Goal: Task Accomplishment & Management: Use online tool/utility

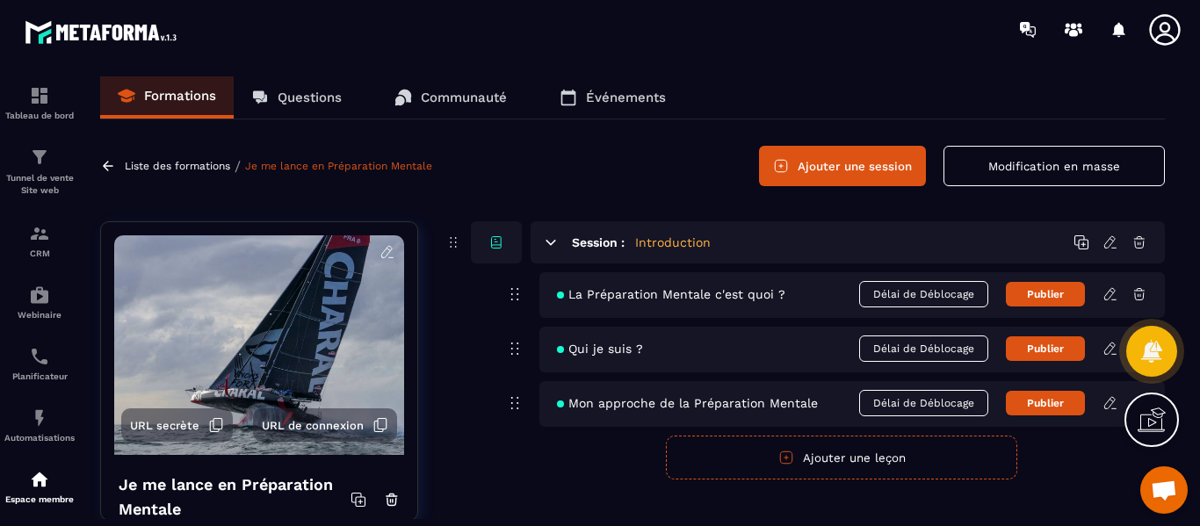
scroll to position [3254, 0]
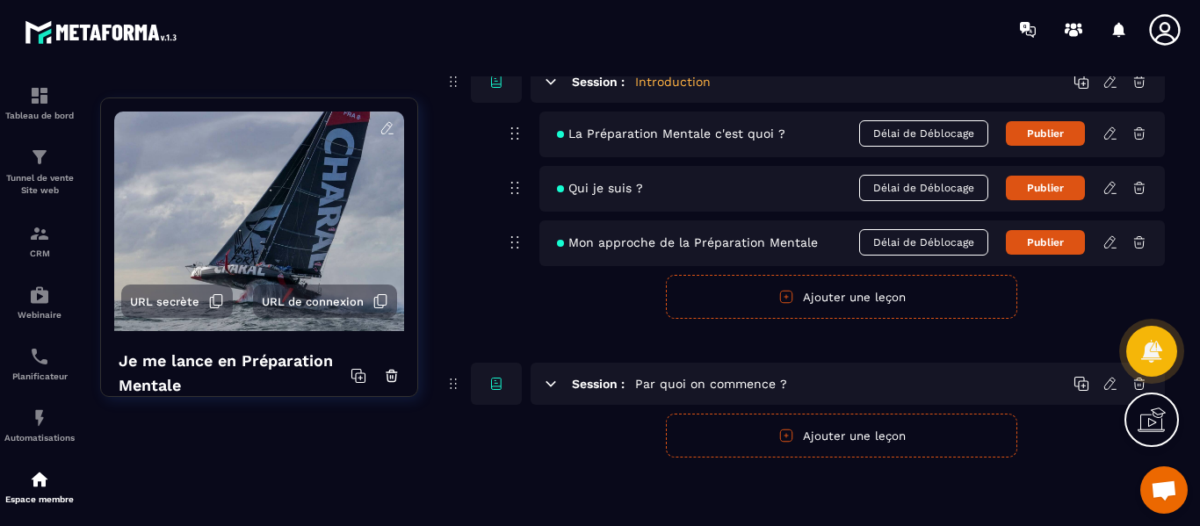
click at [858, 442] on button "Ajouter une leçon" at bounding box center [841, 436] width 351 height 44
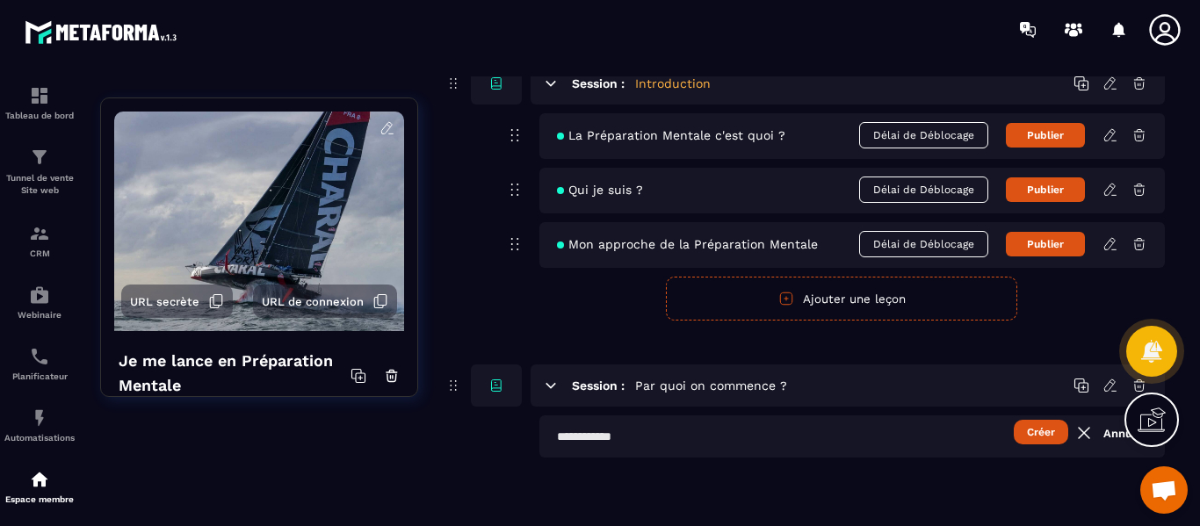
scroll to position [159, 0]
click at [629, 438] on input "text" at bounding box center [853, 437] width 626 height 42
click at [696, 438] on input "**********" at bounding box center [853, 437] width 626 height 42
type input "**********"
click at [1041, 432] on button "Créer" at bounding box center [1041, 432] width 54 height 25
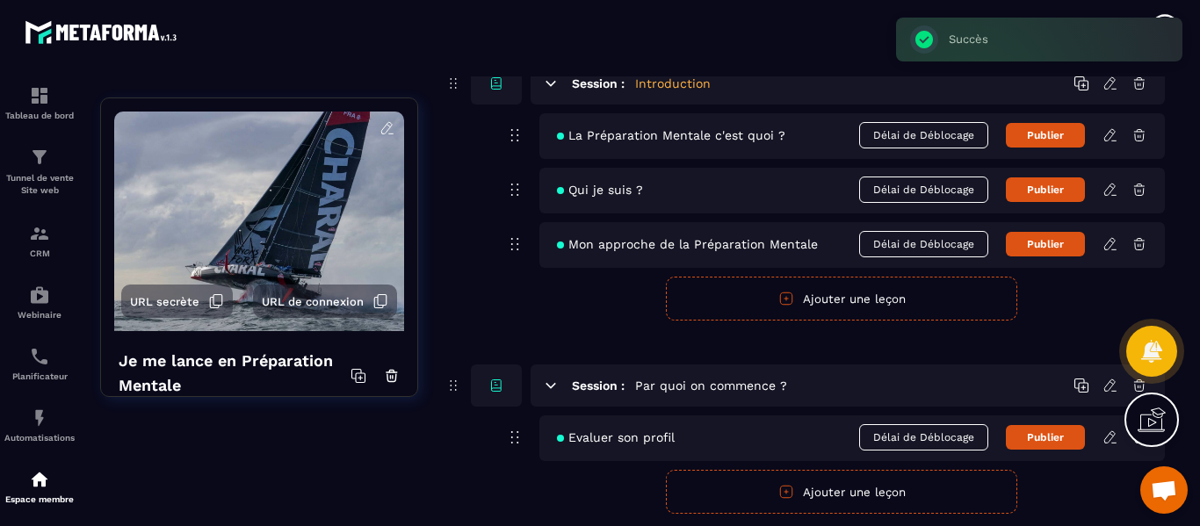
scroll to position [215, 0]
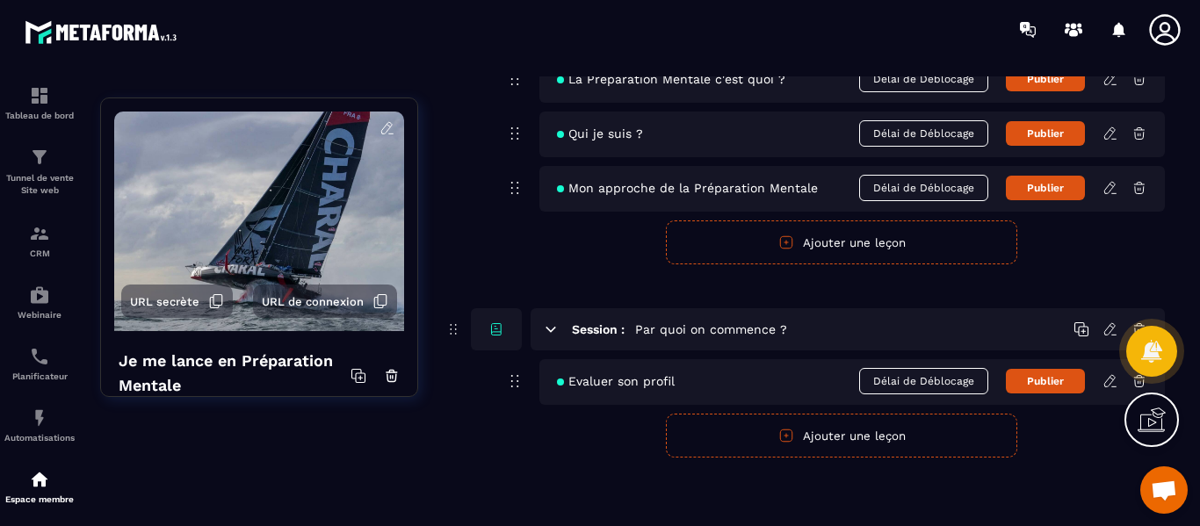
click at [1108, 381] on icon at bounding box center [1111, 381] width 16 height 16
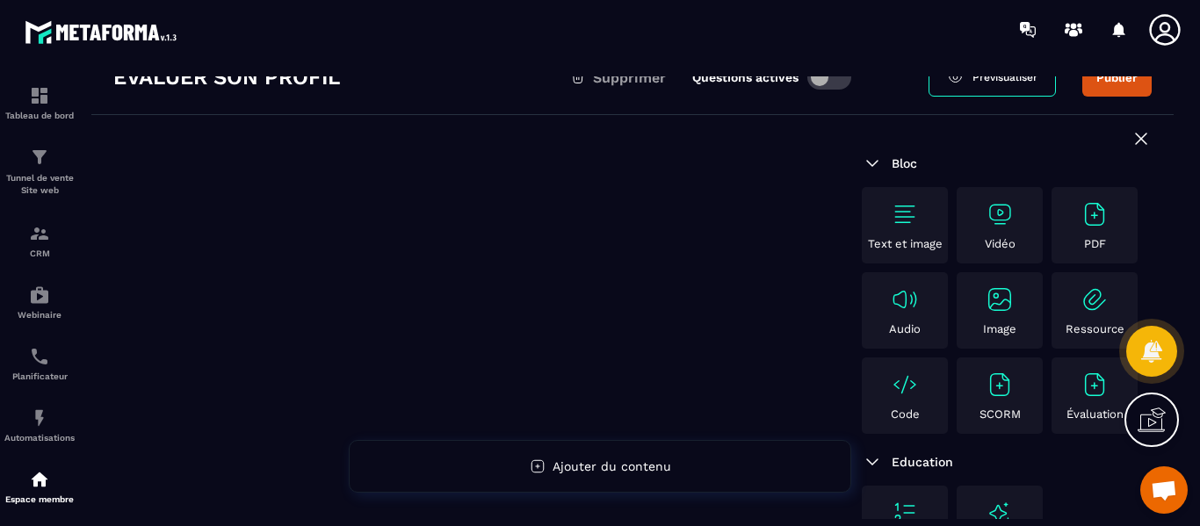
scroll to position [176, 0]
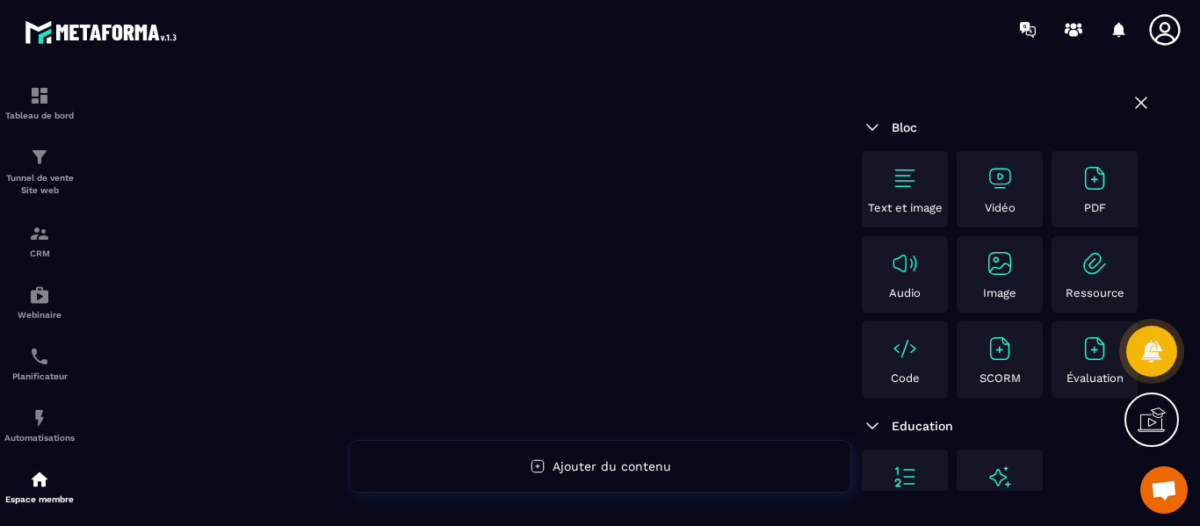
click at [1009, 178] on img at bounding box center [1000, 178] width 28 height 28
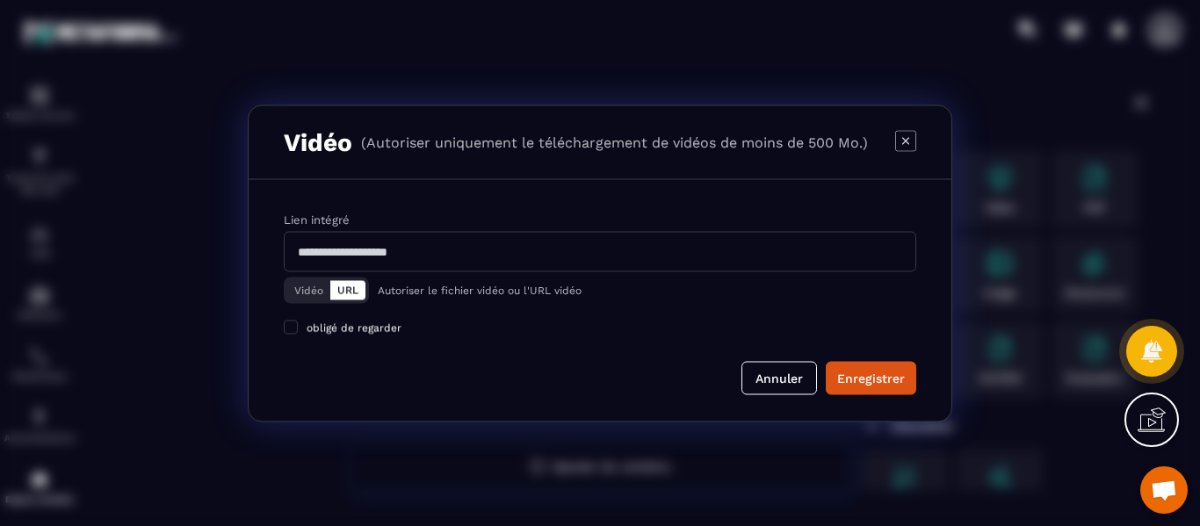
click at [310, 293] on button "Vidéo" at bounding box center [308, 289] width 43 height 19
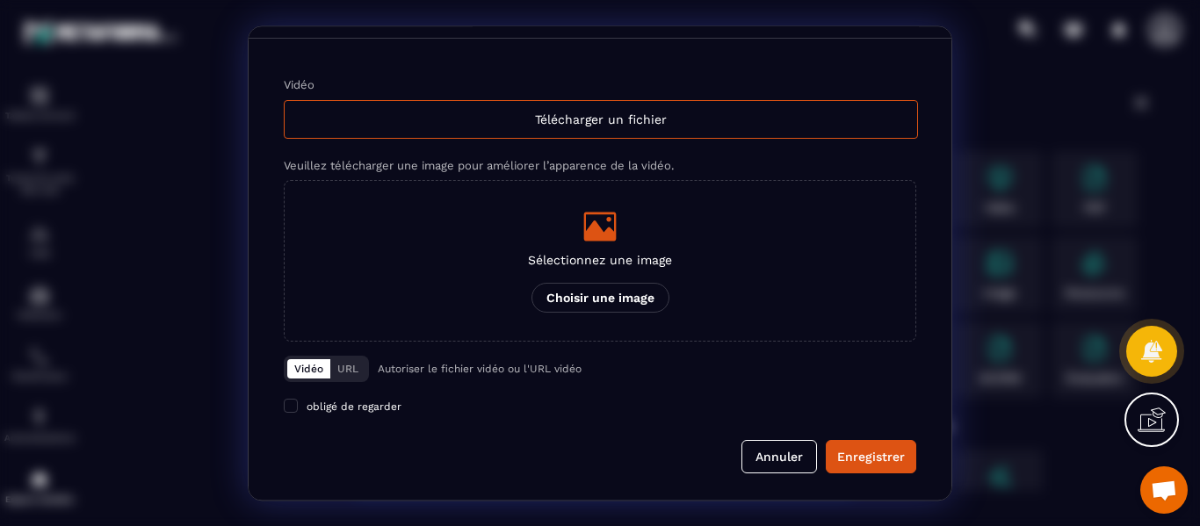
scroll to position [0, 0]
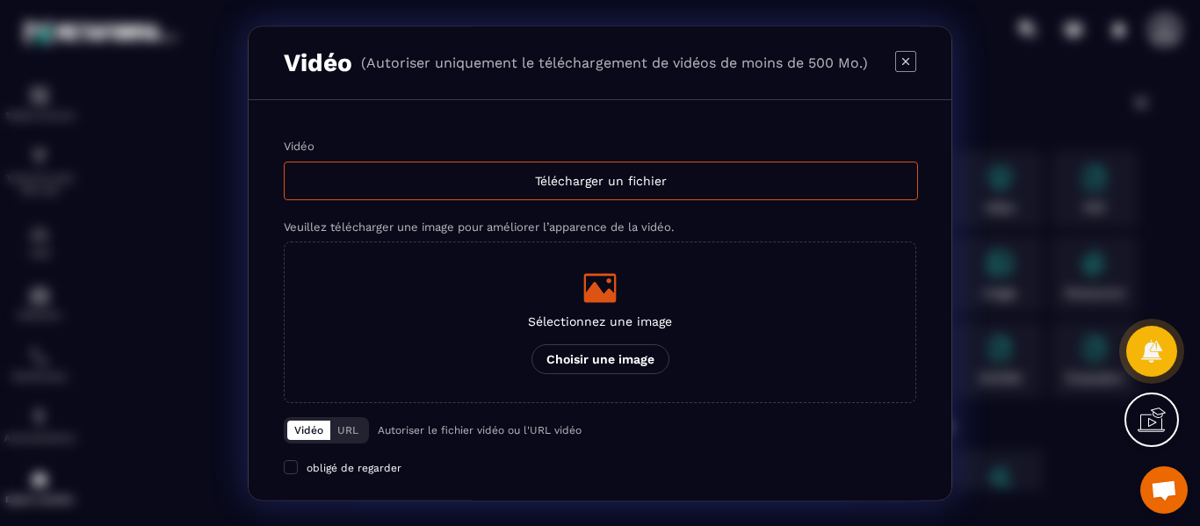
click at [895, 62] on icon "Modal window" at bounding box center [905, 60] width 21 height 21
